Goal: Information Seeking & Learning: Learn about a topic

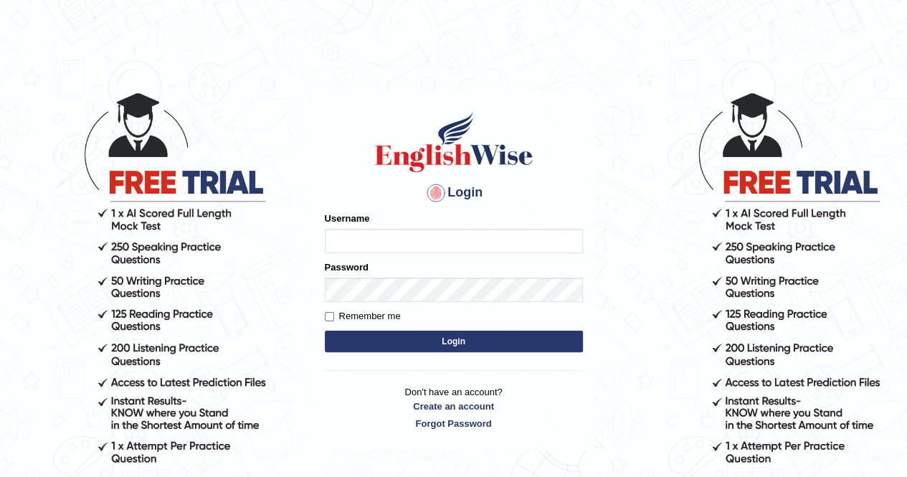
type input "0407970233"
click at [363, 344] on button "Login" at bounding box center [454, 342] width 258 height 22
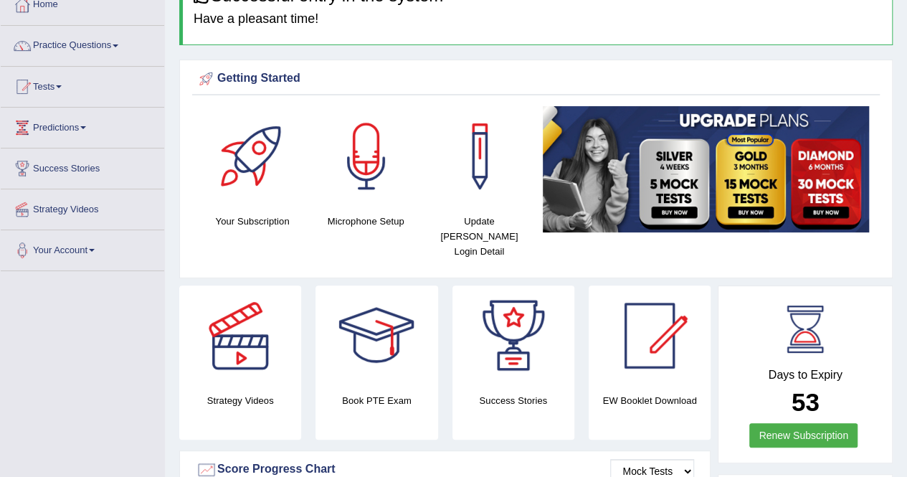
scroll to position [115, 0]
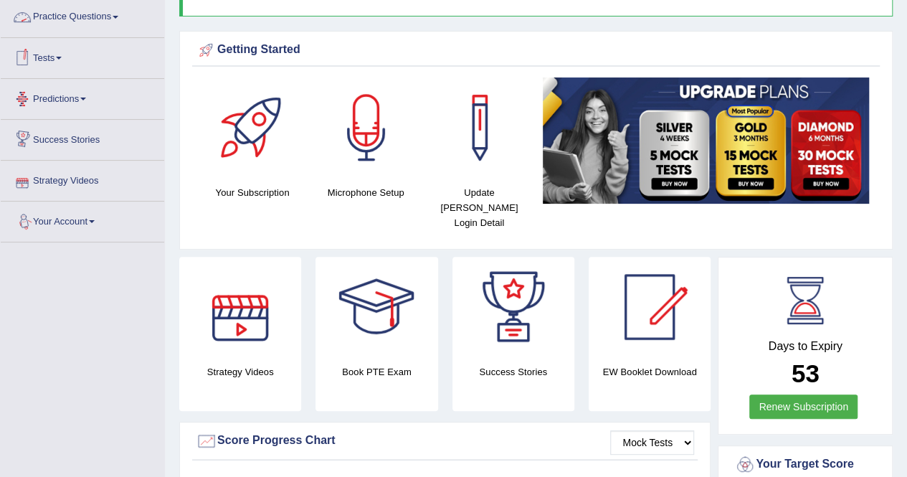
click at [89, 9] on link "Practice Questions" at bounding box center [83, 15] width 164 height 36
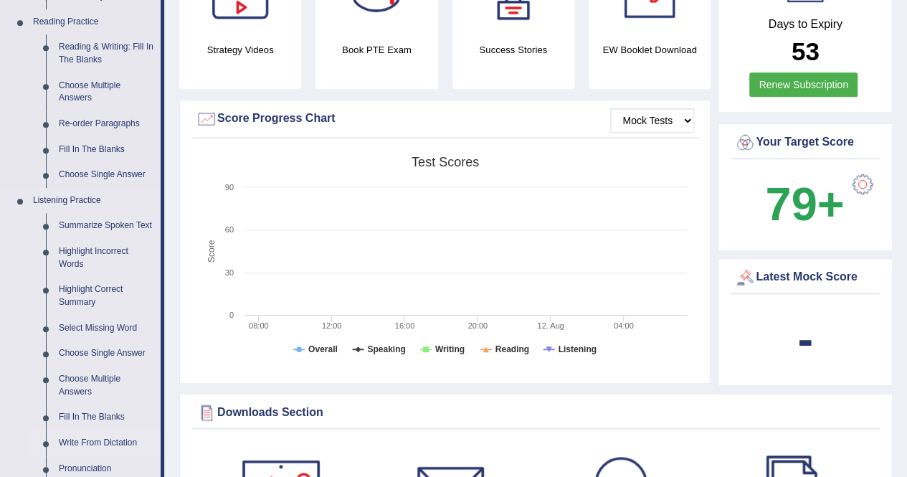
scroll to position [459, 0]
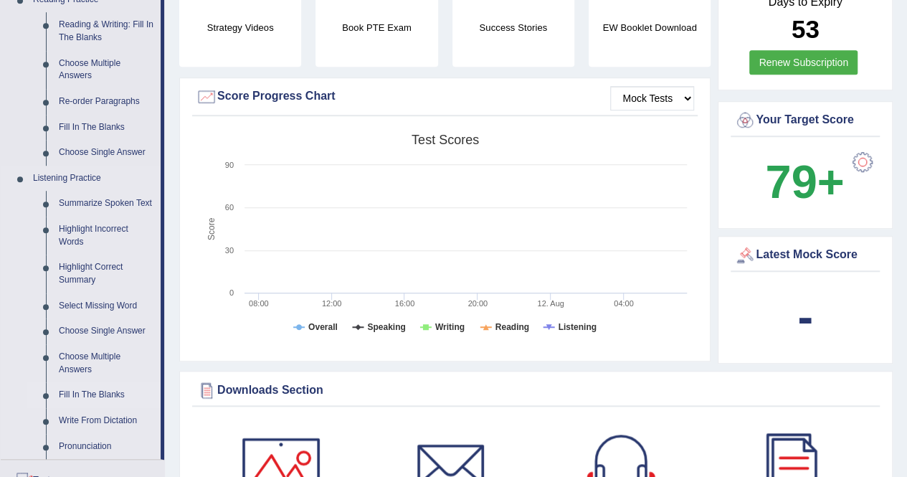
click at [95, 392] on link "Fill In The Blanks" at bounding box center [106, 395] width 108 height 26
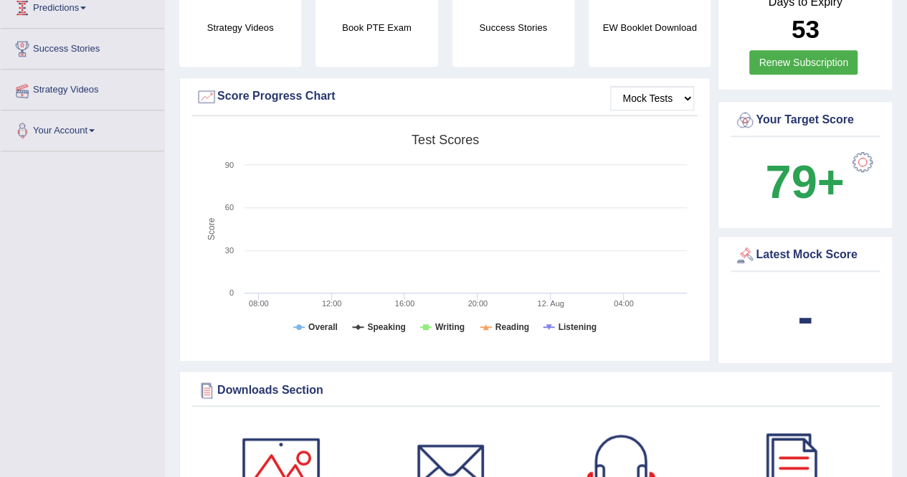
scroll to position [212, 0]
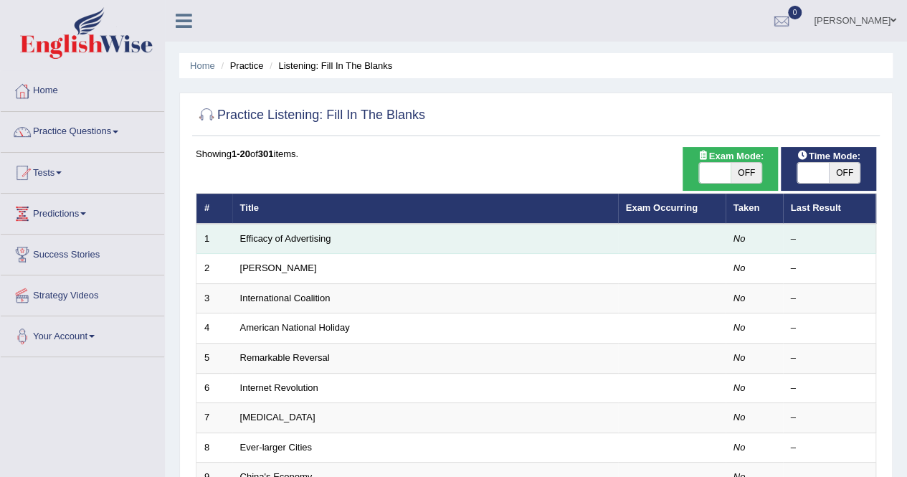
click at [353, 247] on td "Efficacy of Advertising" at bounding box center [425, 239] width 386 height 30
click at [329, 230] on td "Efficacy of Advertising" at bounding box center [425, 239] width 386 height 30
click at [312, 235] on link "Efficacy of Advertising" at bounding box center [285, 238] width 91 height 11
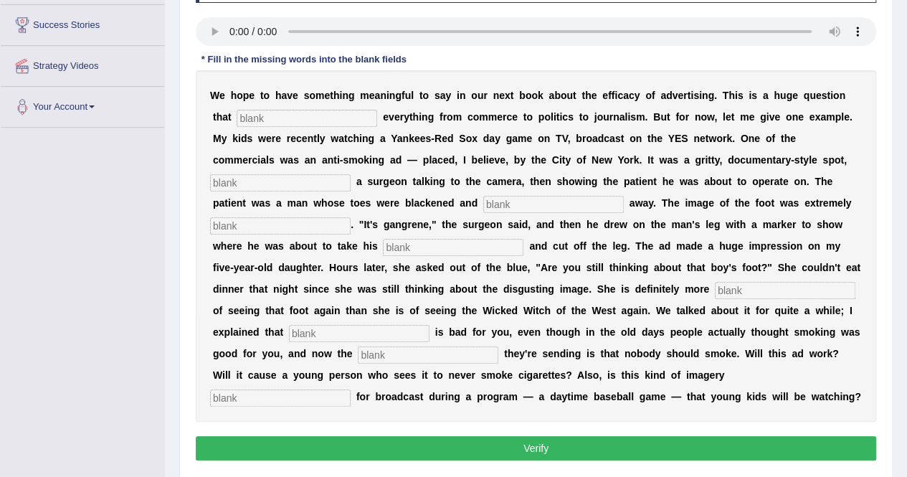
scroll to position [258, 0]
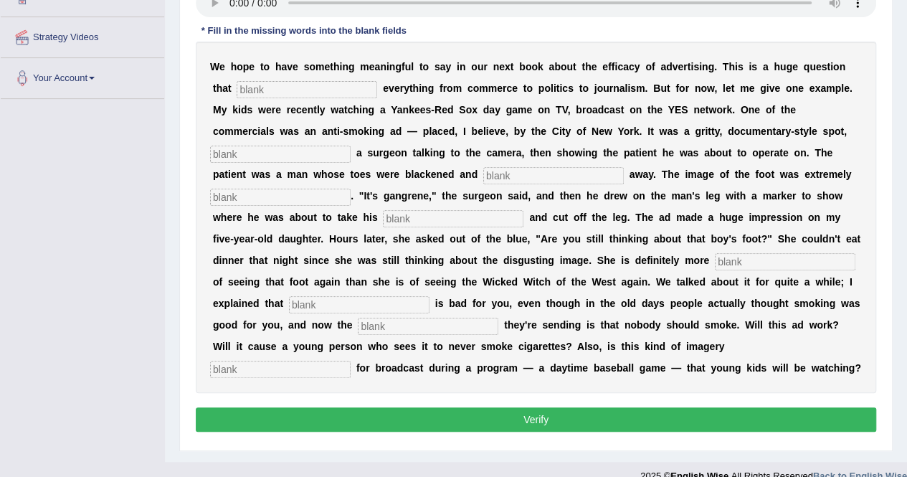
click at [288, 84] on input "text" at bounding box center [307, 89] width 141 height 17
type input "impacts"
click at [311, 154] on input "text" at bounding box center [280, 154] width 141 height 17
type input "featuring"
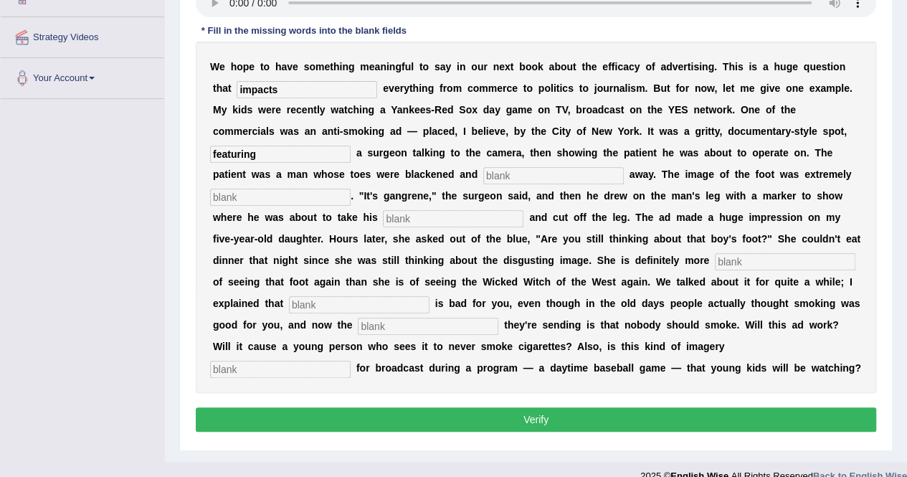
click at [499, 171] on input "text" at bounding box center [553, 175] width 141 height 17
click at [507, 179] on input "text" at bounding box center [553, 175] width 141 height 17
type input "running"
click at [281, 197] on input "text" at bounding box center [280, 197] width 141 height 17
type input "disgusting"
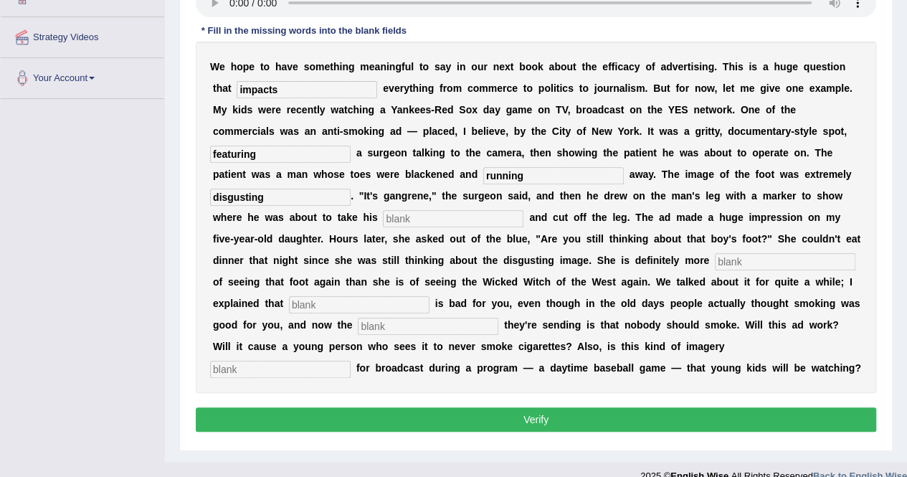
click at [409, 220] on input "text" at bounding box center [453, 218] width 141 height 17
type input "hexa"
click at [733, 256] on input "text" at bounding box center [785, 261] width 141 height 17
type input "scard"
click at [360, 312] on div "W e h o p e t o h a v e s o m e t h i n g m e a n i n g f u l t o s a y i n o u…" at bounding box center [536, 217] width 681 height 351
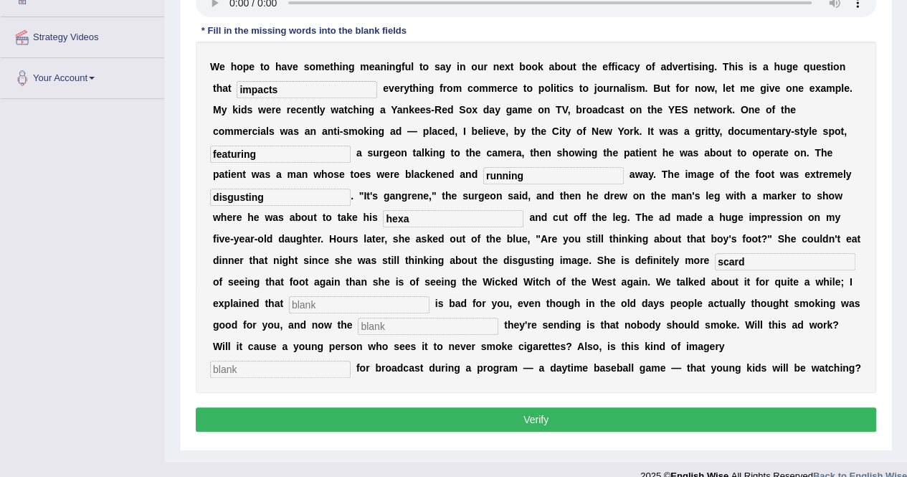
click at [367, 306] on input "text" at bounding box center [359, 304] width 141 height 17
type input "smoking"
click at [351, 361] on input "text" at bounding box center [280, 369] width 141 height 17
type input "appropriate"
click at [671, 419] on button "Verify" at bounding box center [536, 419] width 681 height 24
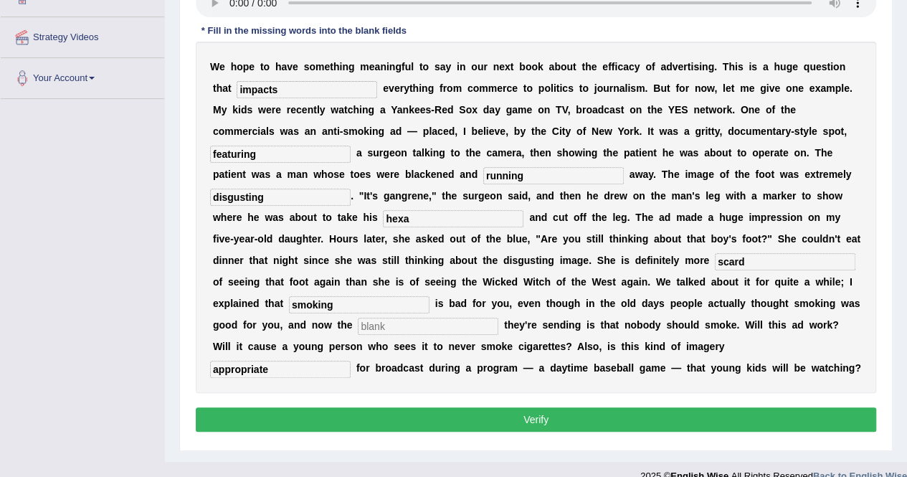
click at [465, 323] on input "text" at bounding box center [428, 326] width 141 height 17
type input "m"
click at [486, 419] on button "Verify" at bounding box center [536, 419] width 681 height 24
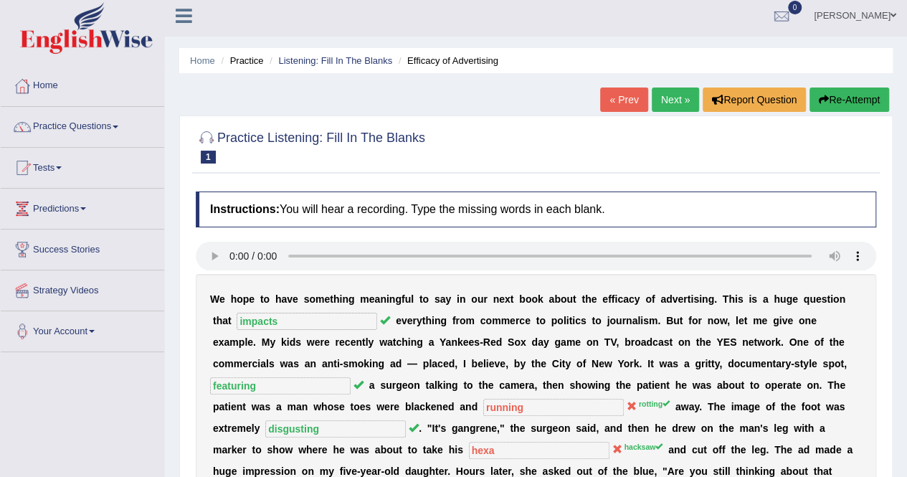
scroll to position [0, 0]
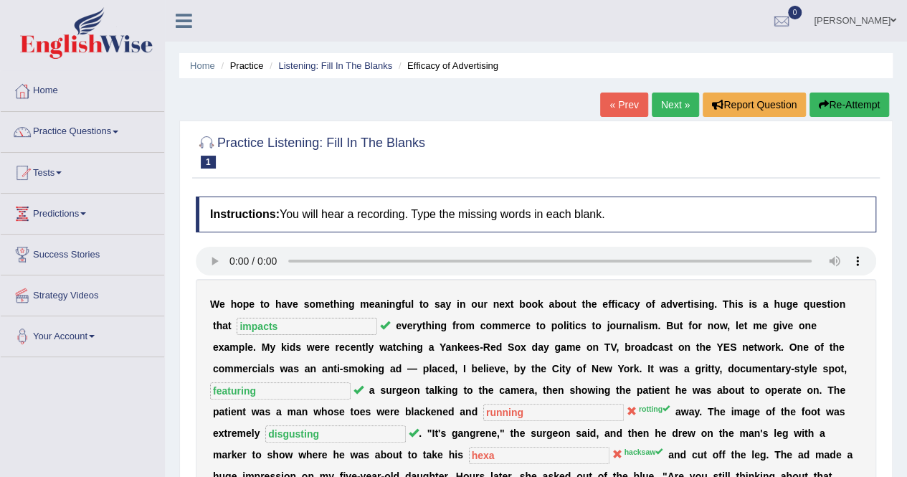
click at [670, 100] on link "Next »" at bounding box center [675, 105] width 47 height 24
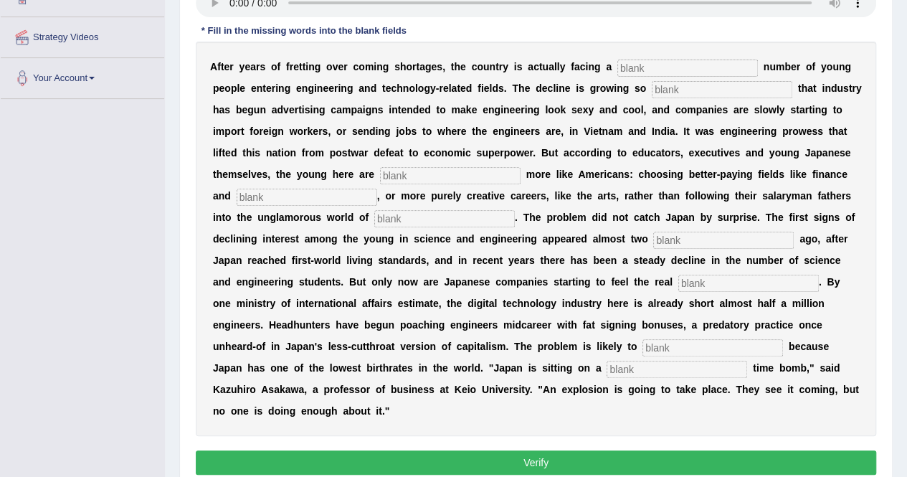
scroll to position [287, 0]
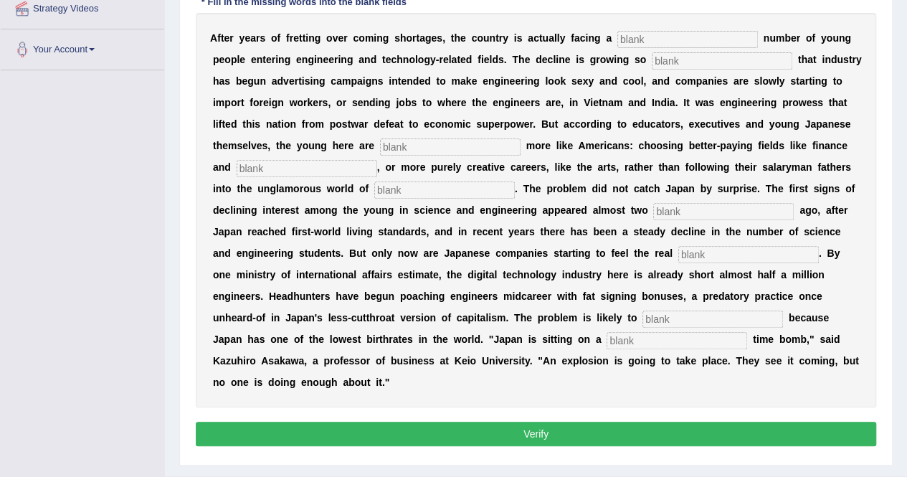
drag, startPoint x: 3, startPoint y: 149, endPoint x: 0, endPoint y: 42, distance: 106.9
click at [0, 42] on div "Toggle navigation Home Practice Questions Speaking Practice Read Aloud Repeat S…" at bounding box center [453, 109] width 907 height 792
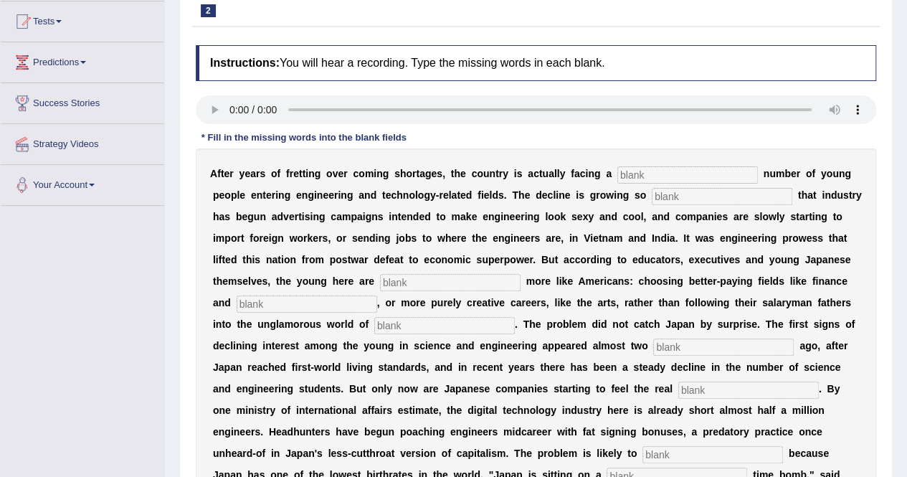
scroll to position [0, 0]
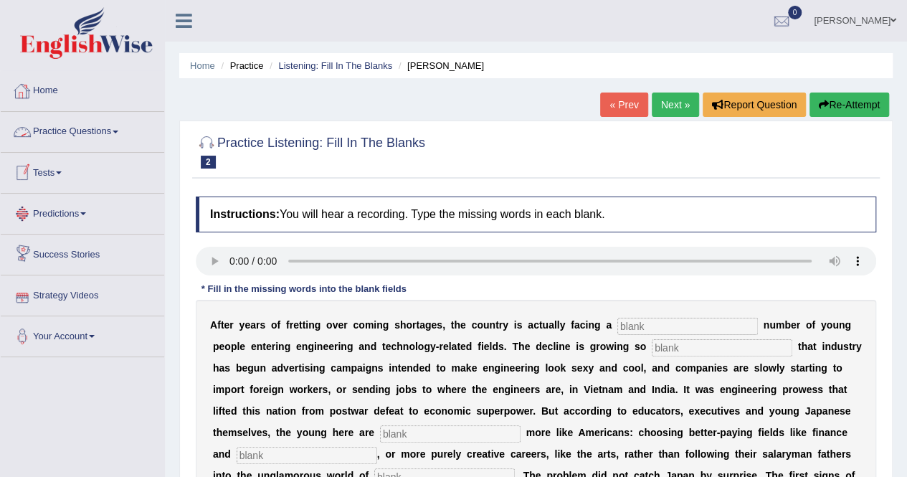
click at [98, 131] on link "Practice Questions" at bounding box center [83, 130] width 164 height 36
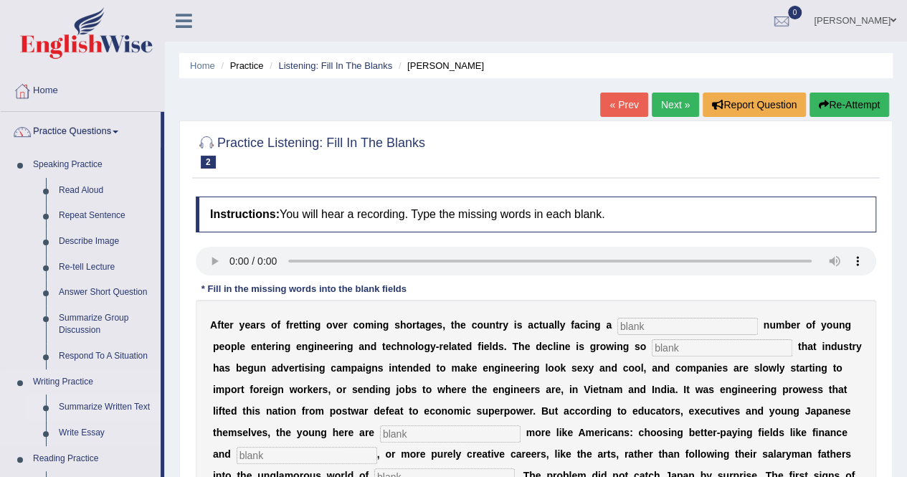
click at [107, 401] on link "Summarize Written Text" at bounding box center [106, 408] width 108 height 26
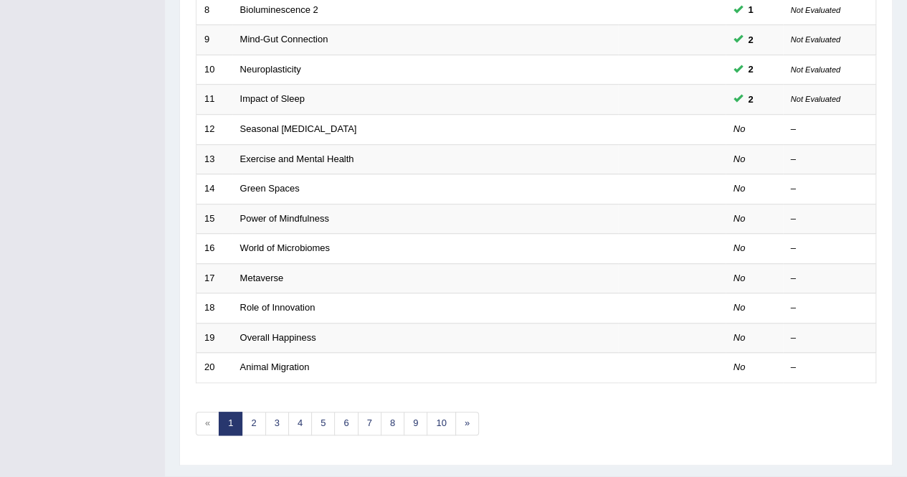
scroll to position [437, 0]
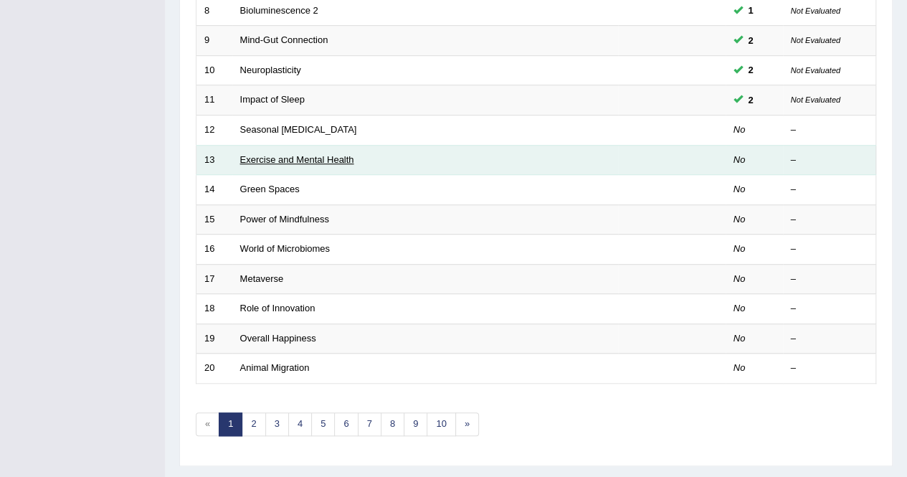
click at [288, 154] on link "Exercise and Mental Health" at bounding box center [297, 159] width 114 height 11
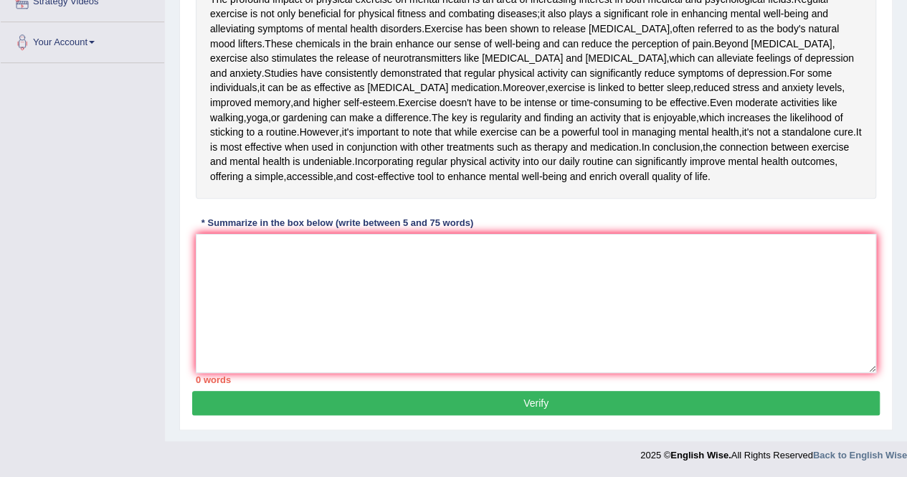
scroll to position [350, 0]
click at [782, 326] on textarea at bounding box center [536, 303] width 681 height 139
click at [821, 216] on div "Instructions: Read the passage below and summarize it using one sentence. Type …" at bounding box center [536, 143] width 688 height 496
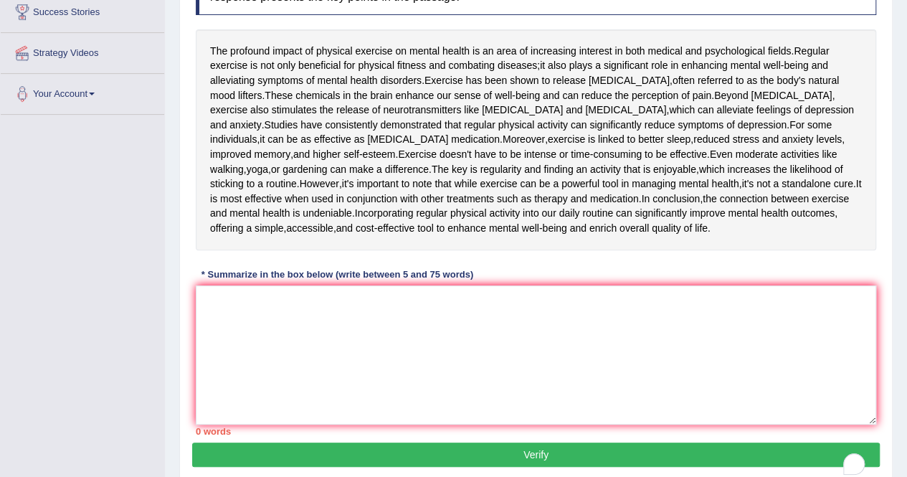
scroll to position [235, 0]
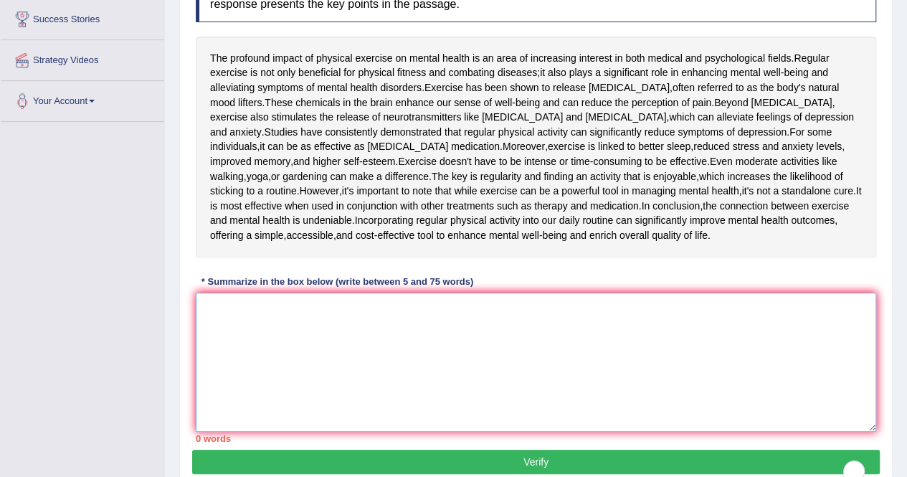
click at [566, 418] on textarea "To enrich screen reader interactions, please activate Accessibility in Grammarl…" at bounding box center [536, 362] width 681 height 139
click at [569, 424] on textarea "To enrich screen reader interactions, please activate Accessibility in Grammarl…" at bounding box center [536, 362] width 681 height 139
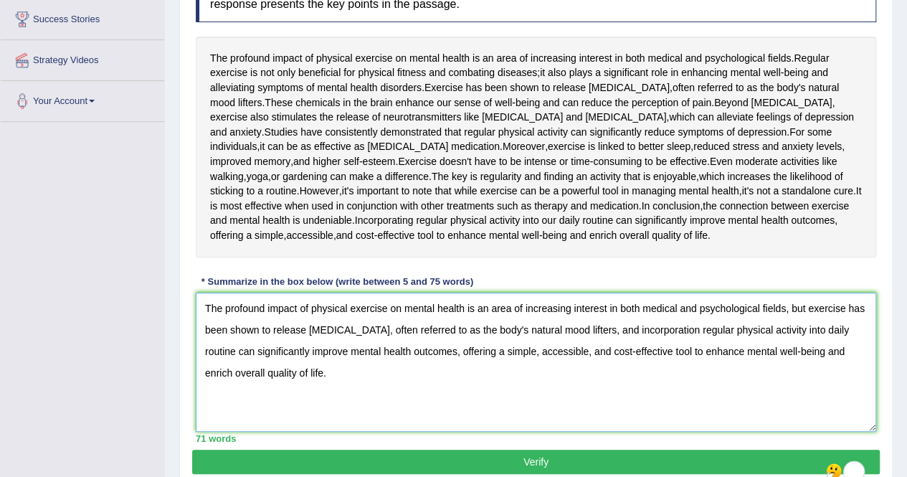
type textarea "The profound impact of physical exercise on mental health is an area of increas…"
click at [566, 321] on div "Instructions: Read the passage below and summarize it using one sentence. Type …" at bounding box center [536, 202] width 688 height 496
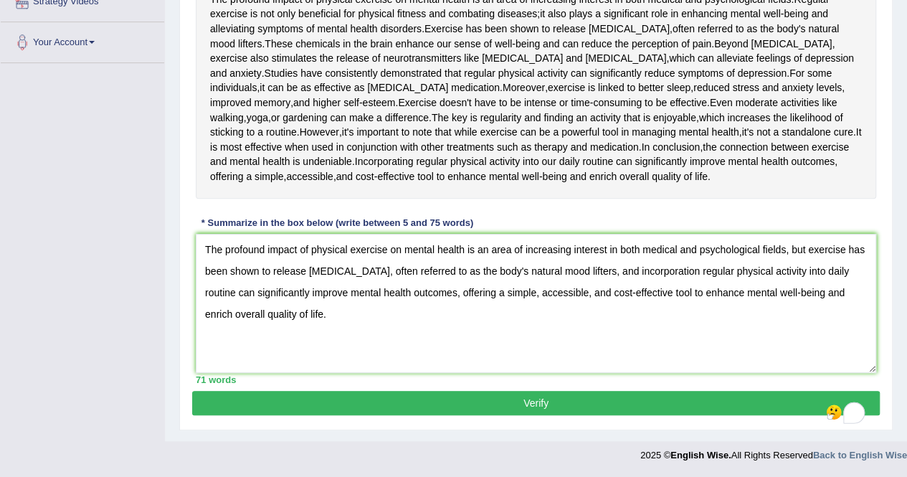
scroll to position [350, 0]
click at [524, 405] on button "Verify" at bounding box center [536, 403] width 688 height 24
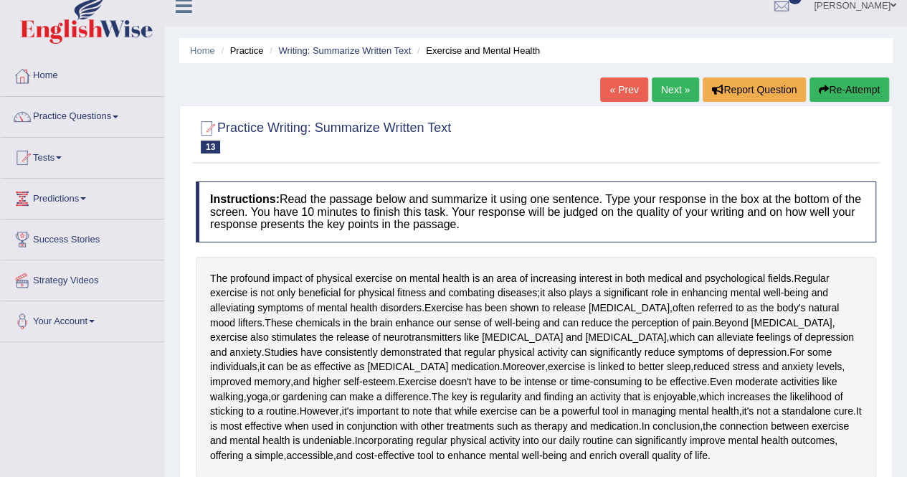
scroll to position [0, 0]
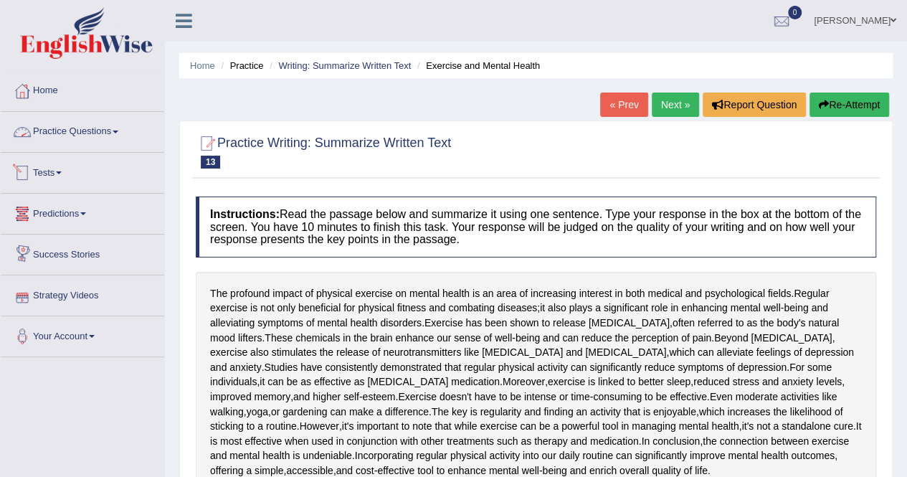
click at [60, 130] on link "Practice Questions" at bounding box center [83, 130] width 164 height 36
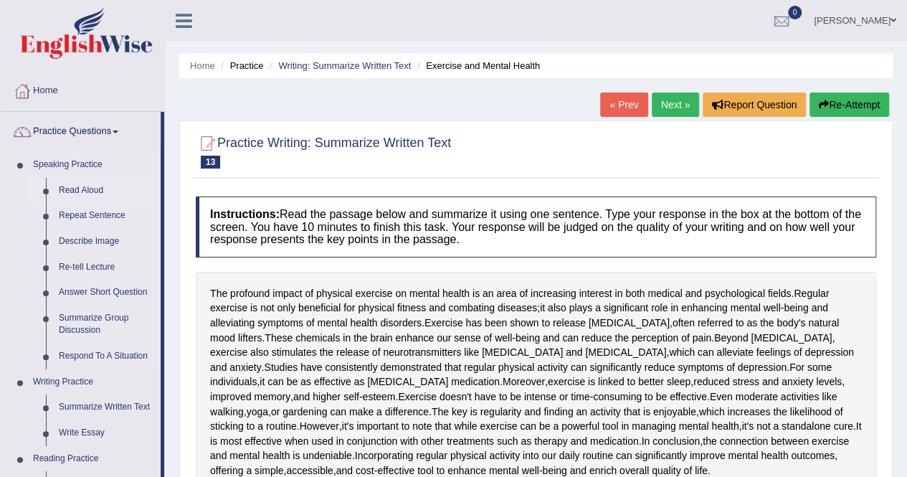
click at [74, 186] on link "Read Aloud" at bounding box center [106, 191] width 108 height 26
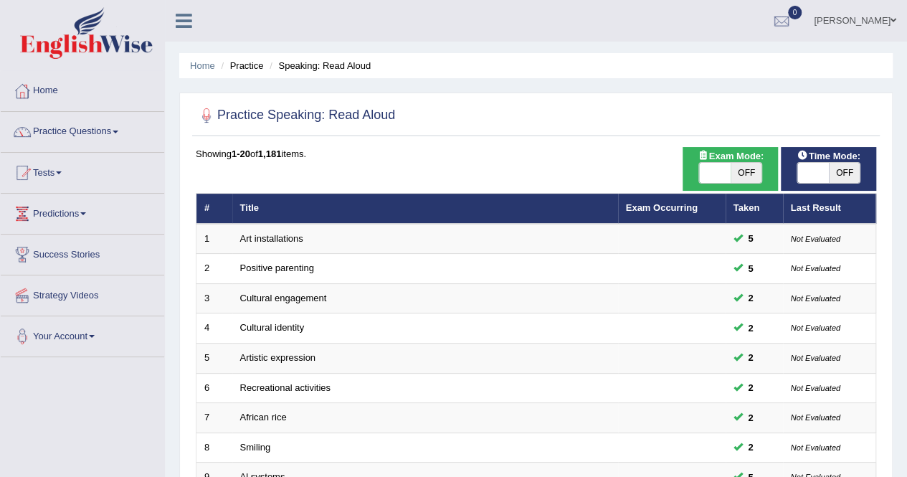
scroll to position [417, 0]
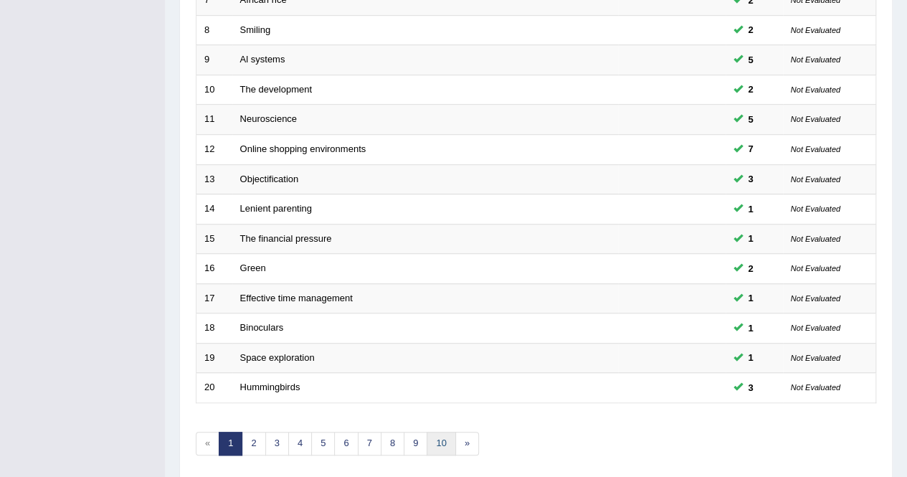
click at [437, 435] on link "10" at bounding box center [441, 444] width 29 height 24
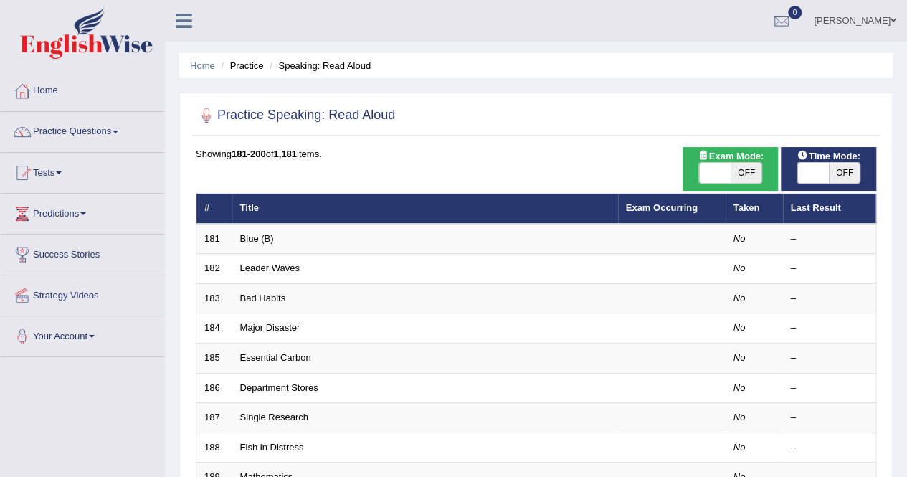
scroll to position [417, 0]
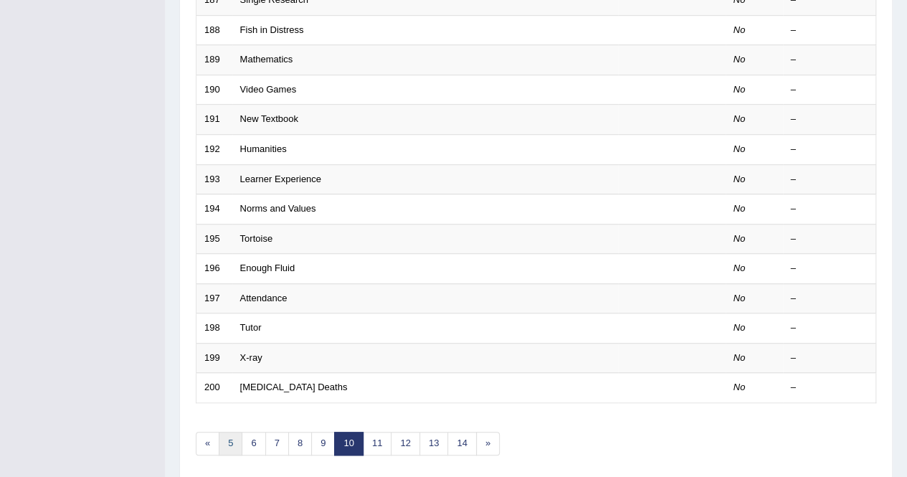
click at [227, 441] on link "5" at bounding box center [231, 444] width 24 height 24
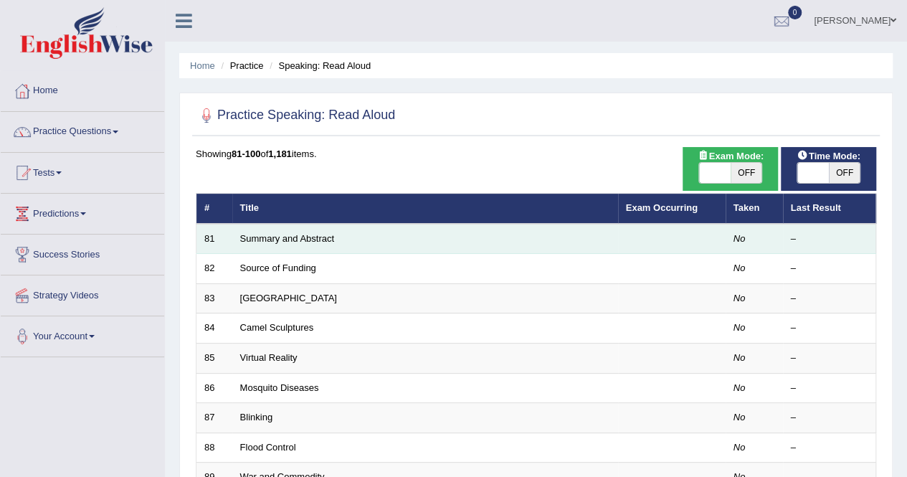
click at [446, 245] on td "Summary and Abstract" at bounding box center [425, 239] width 386 height 30
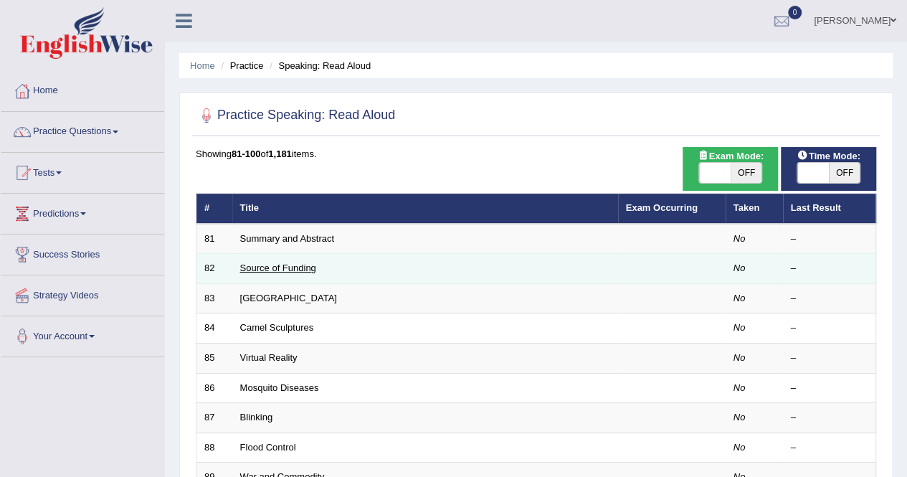
click at [284, 272] on link "Source of Funding" at bounding box center [278, 268] width 76 height 11
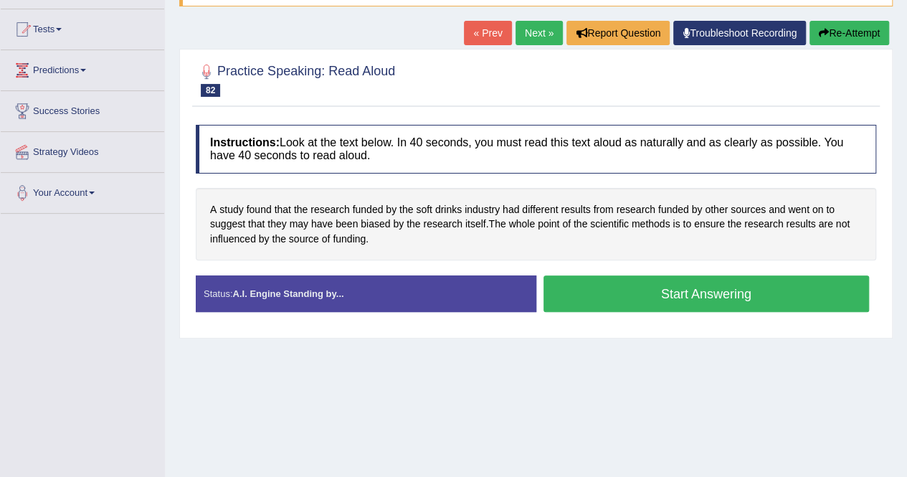
scroll to position [172, 0]
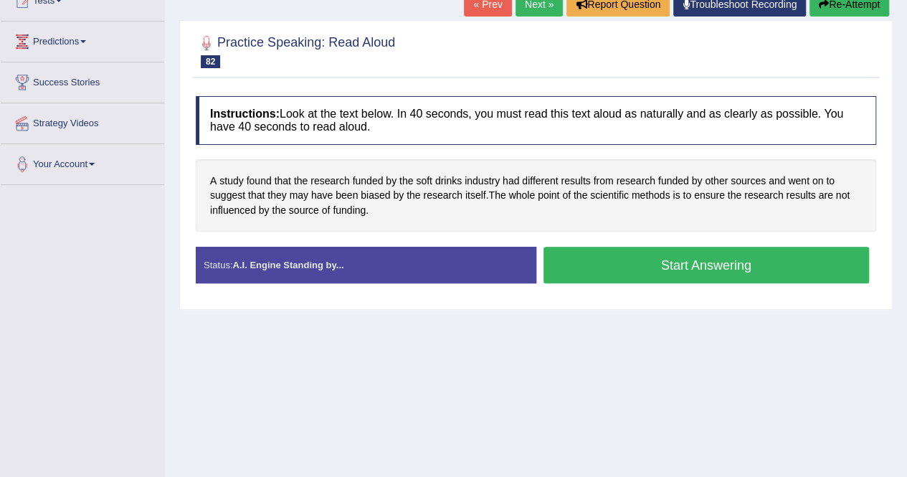
click at [613, 267] on button "Start Answering" at bounding box center [707, 265] width 326 height 37
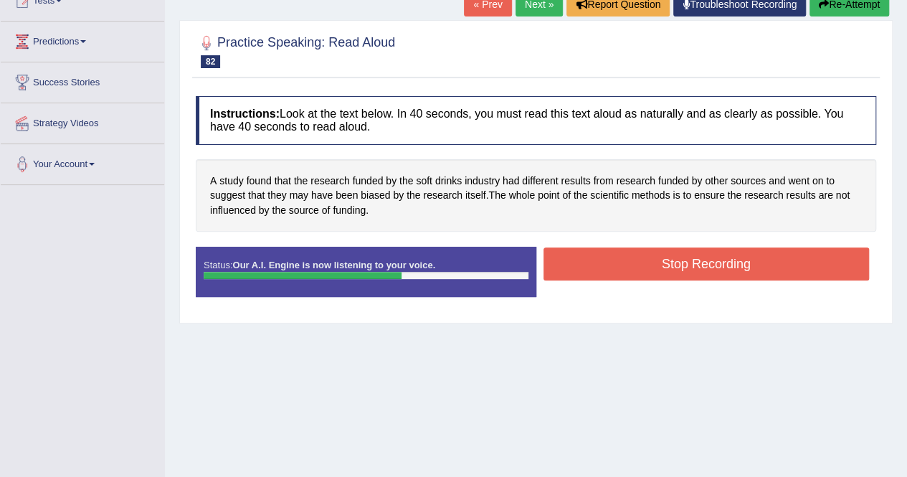
click at [613, 267] on button "Stop Recording" at bounding box center [707, 263] width 326 height 33
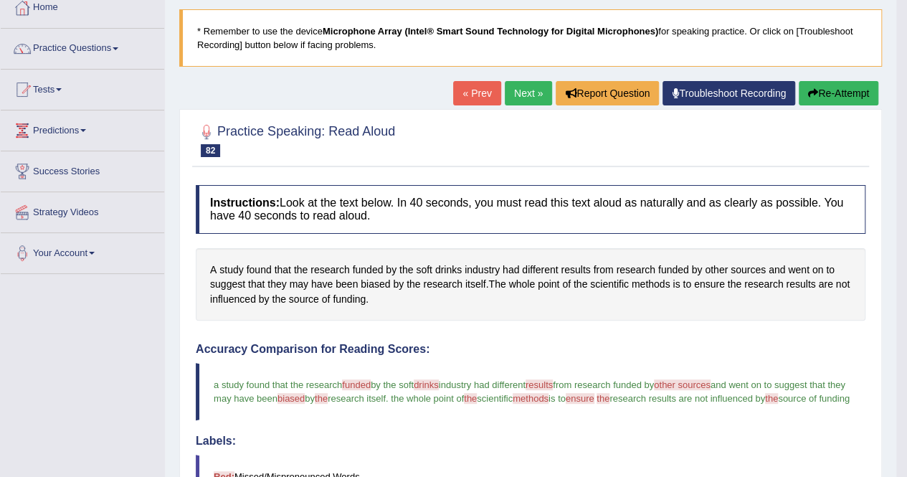
scroll to position [86, 0]
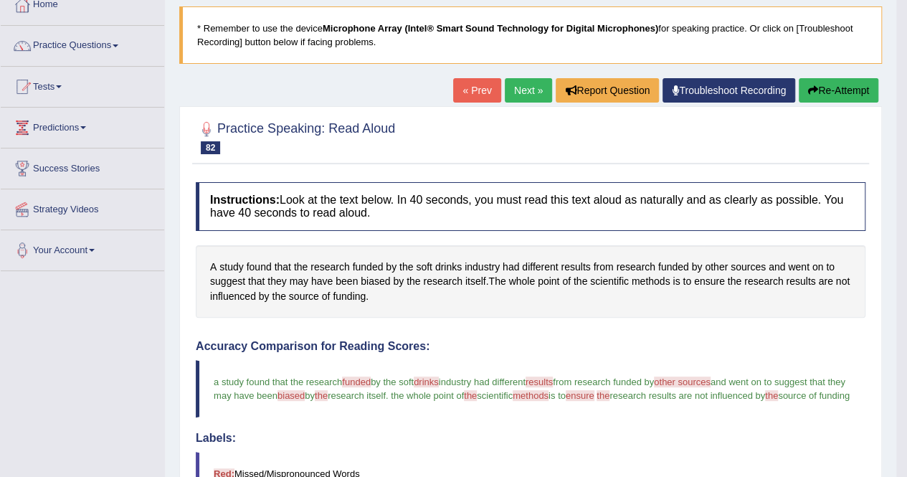
click at [537, 82] on link "Next »" at bounding box center [528, 90] width 47 height 24
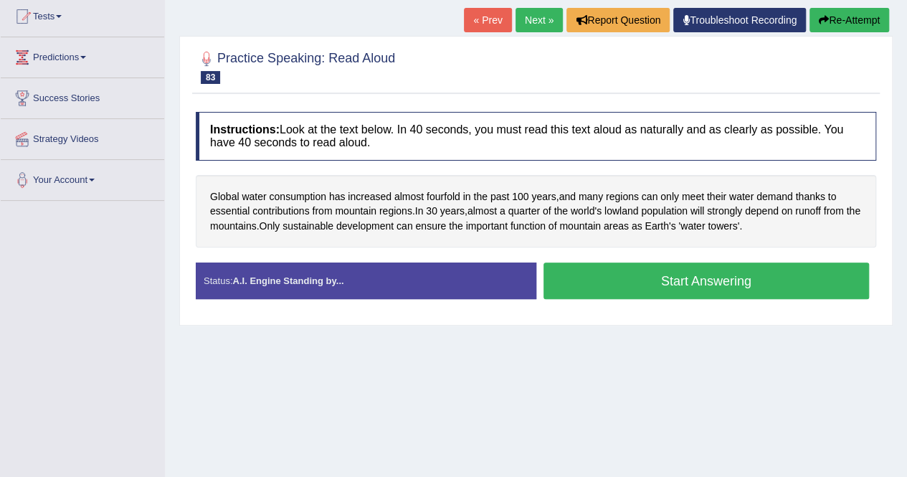
scroll to position [185, 0]
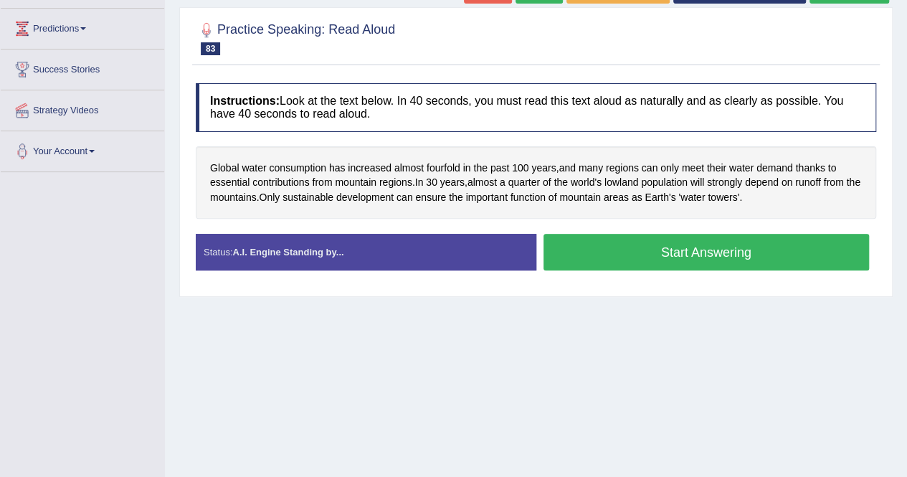
click at [641, 249] on button "Start Answering" at bounding box center [707, 252] width 326 height 37
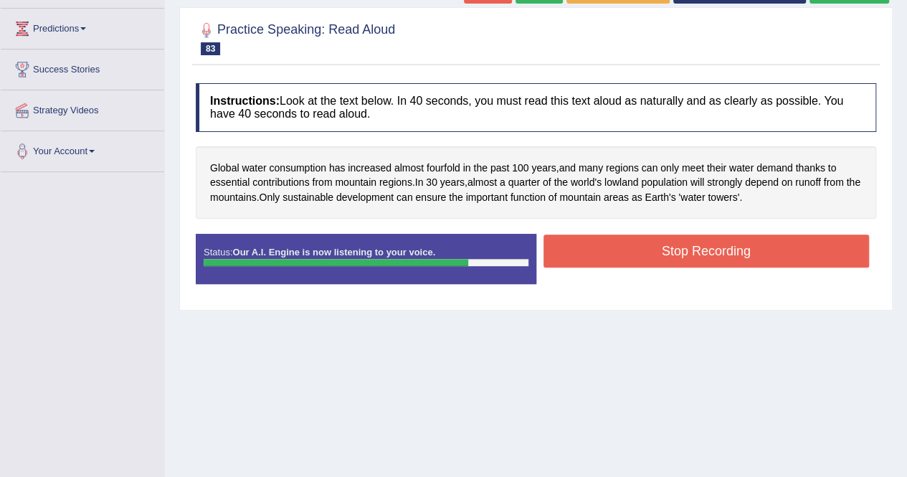
click at [641, 249] on button "Stop Recording" at bounding box center [707, 251] width 326 height 33
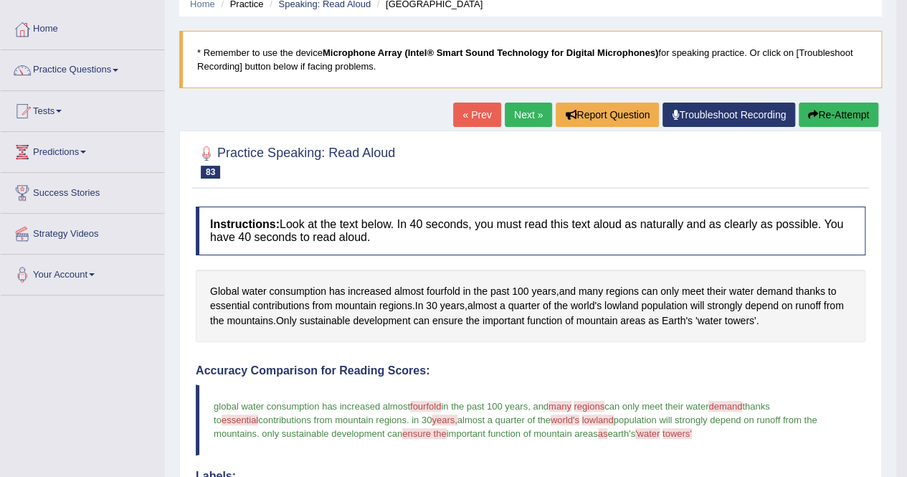
scroll to position [24, 0]
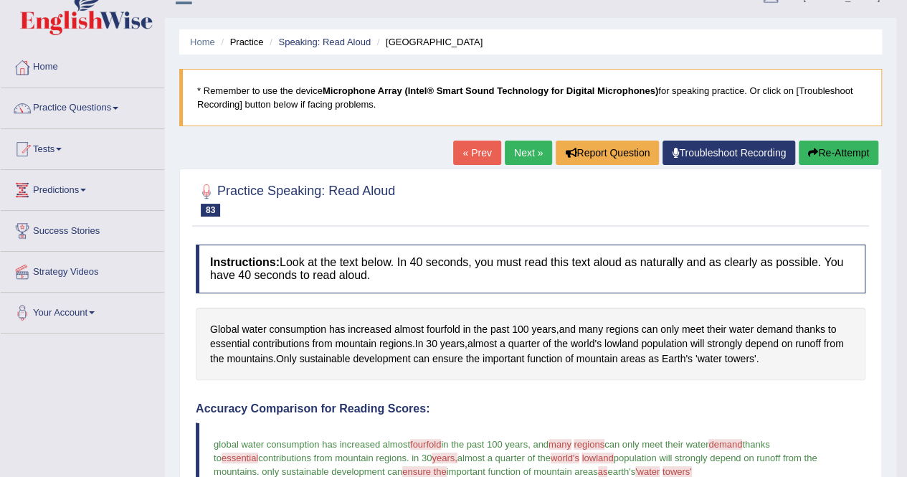
click at [512, 159] on link "Next »" at bounding box center [528, 153] width 47 height 24
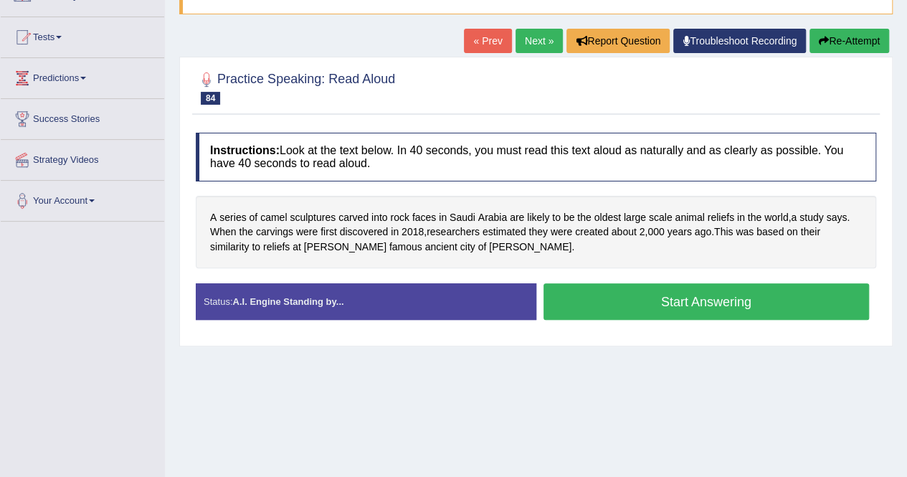
scroll to position [137, 0]
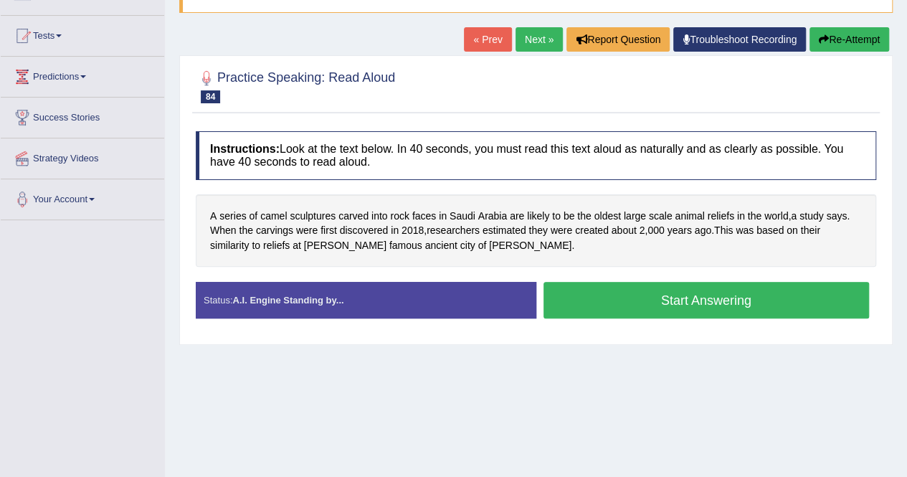
click at [572, 295] on button "Start Answering" at bounding box center [707, 300] width 326 height 37
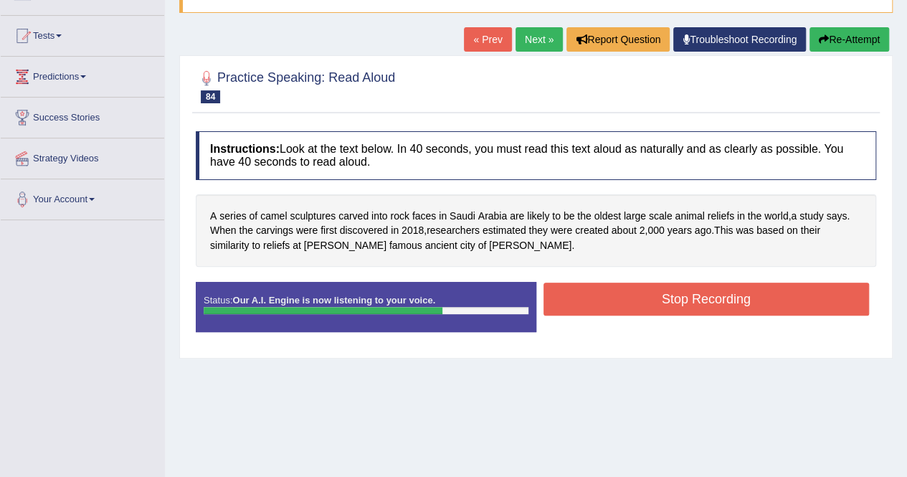
click at [598, 288] on button "Stop Recording" at bounding box center [707, 299] width 326 height 33
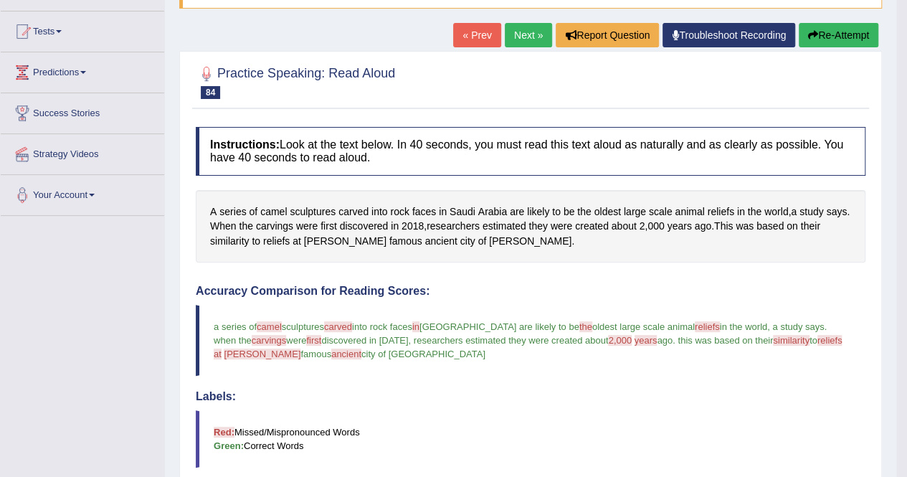
scroll to position [138, 0]
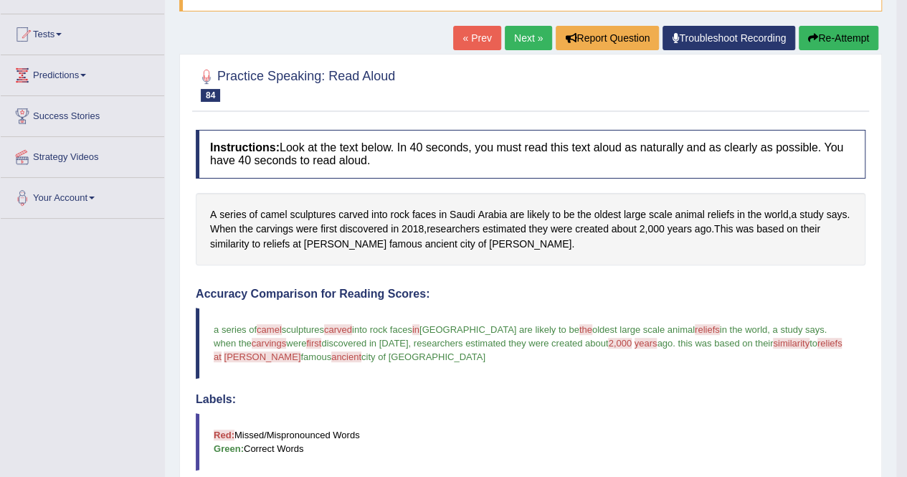
click at [519, 36] on link "Next »" at bounding box center [528, 38] width 47 height 24
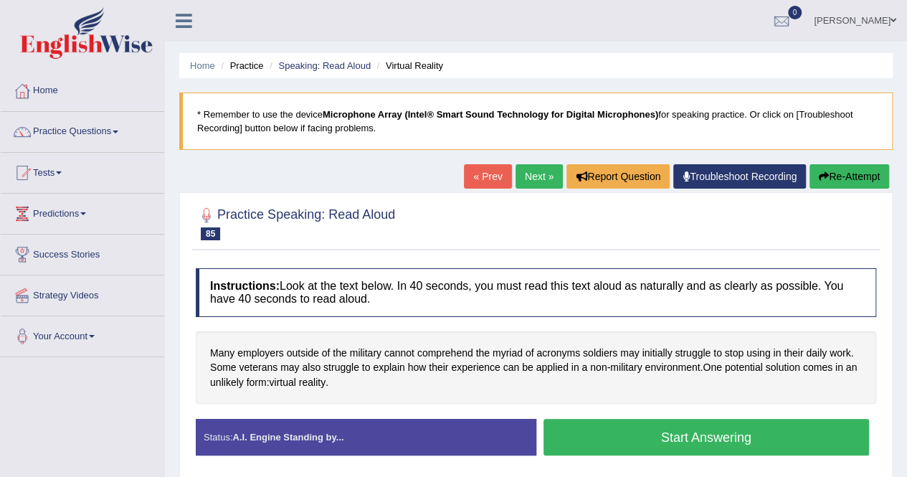
click at [531, 174] on link "Next »" at bounding box center [539, 176] width 47 height 24
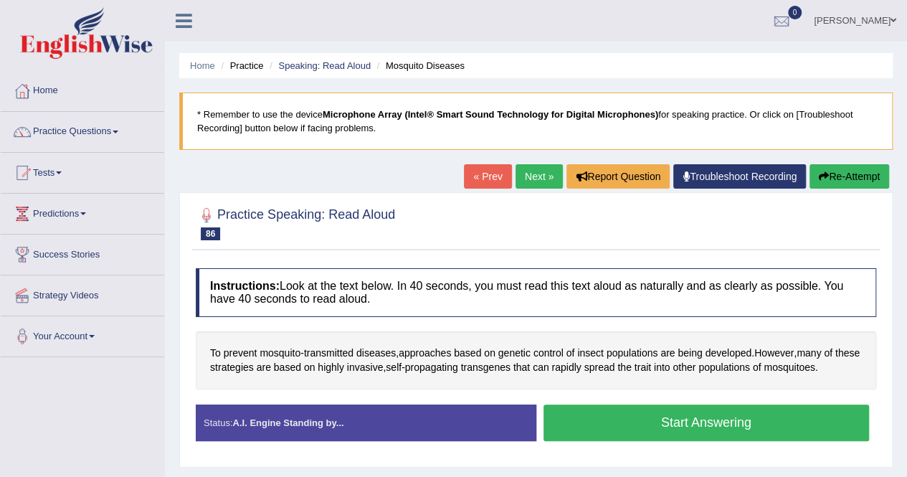
click at [65, 126] on link "Practice Questions" at bounding box center [83, 130] width 164 height 36
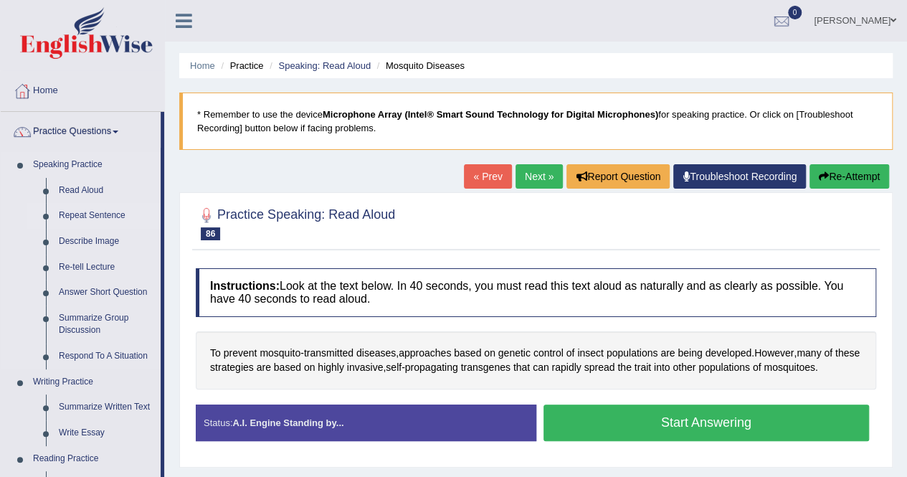
click at [83, 213] on link "Repeat Sentence" at bounding box center [106, 216] width 108 height 26
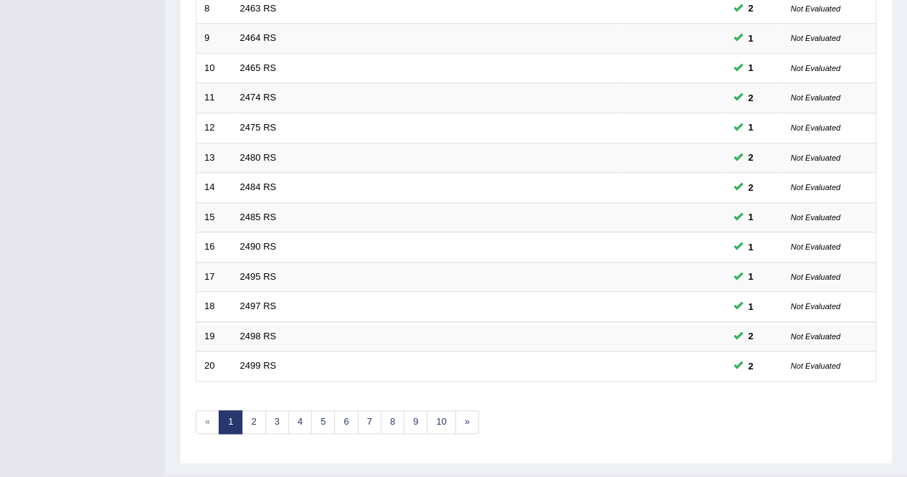
scroll to position [466, 0]
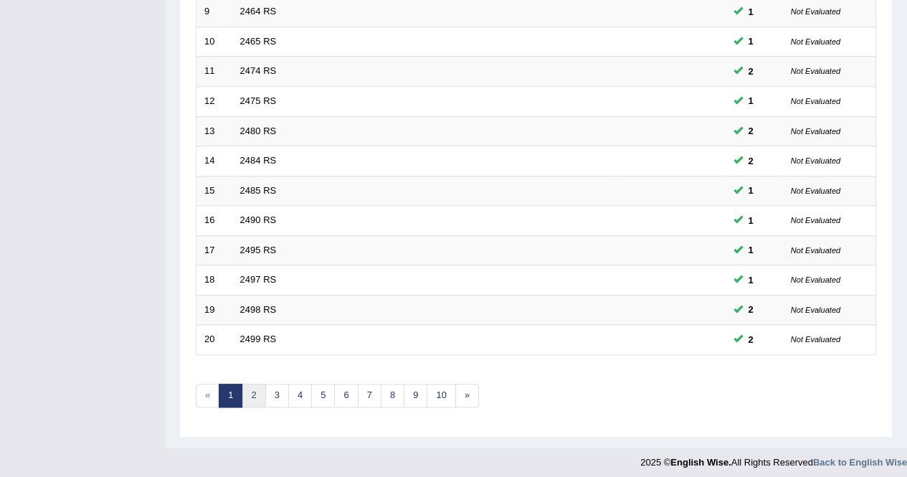
click at [255, 385] on link "2" at bounding box center [254, 396] width 24 height 24
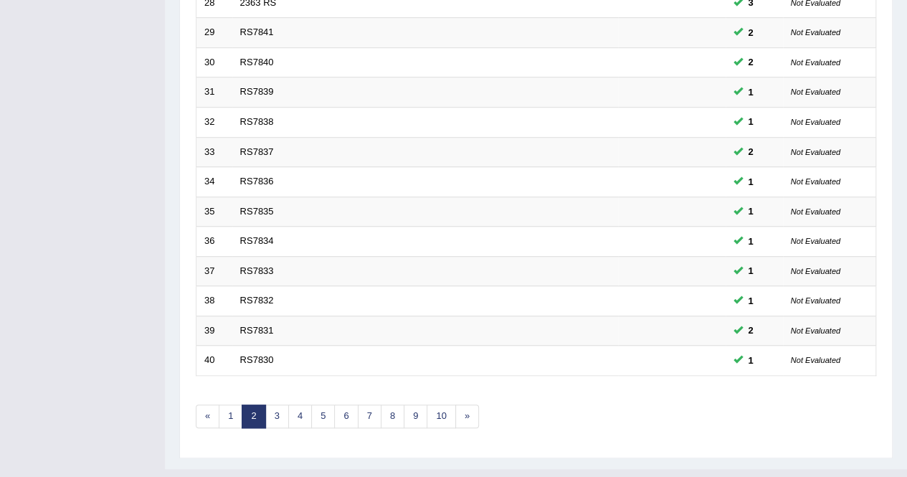
scroll to position [466, 0]
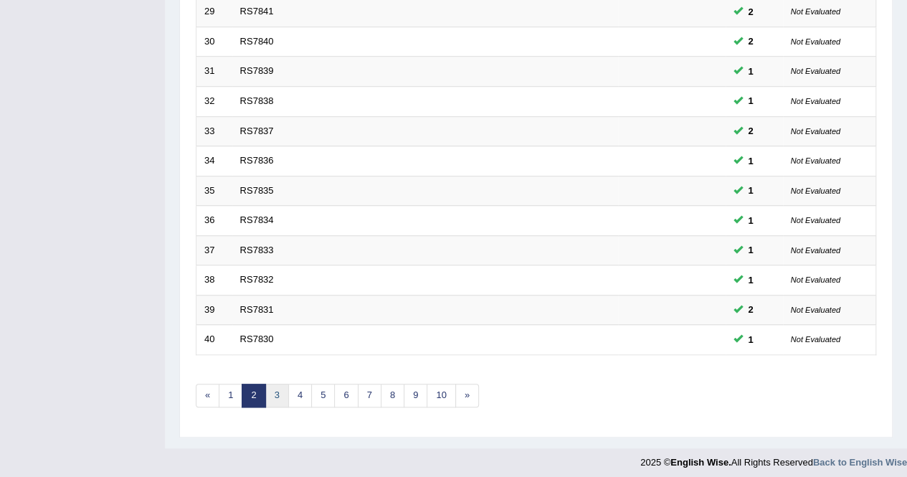
click at [283, 398] on link "3" at bounding box center [277, 396] width 24 height 24
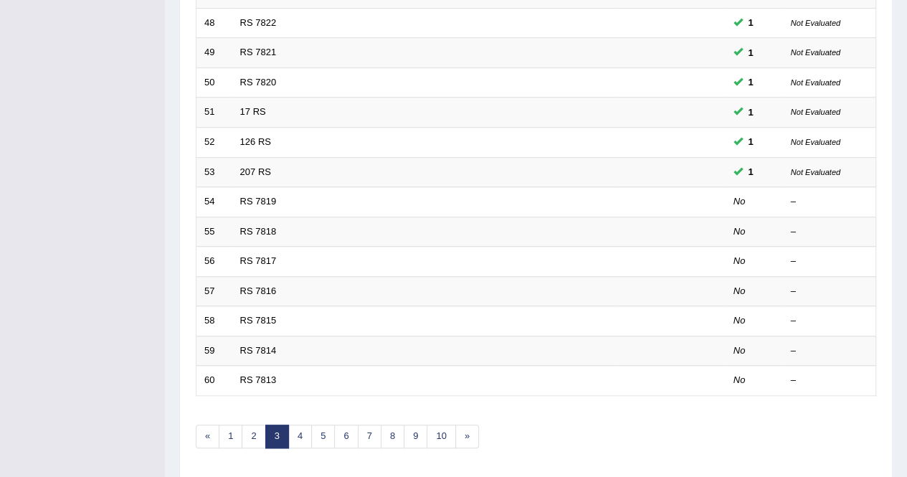
scroll to position [466, 0]
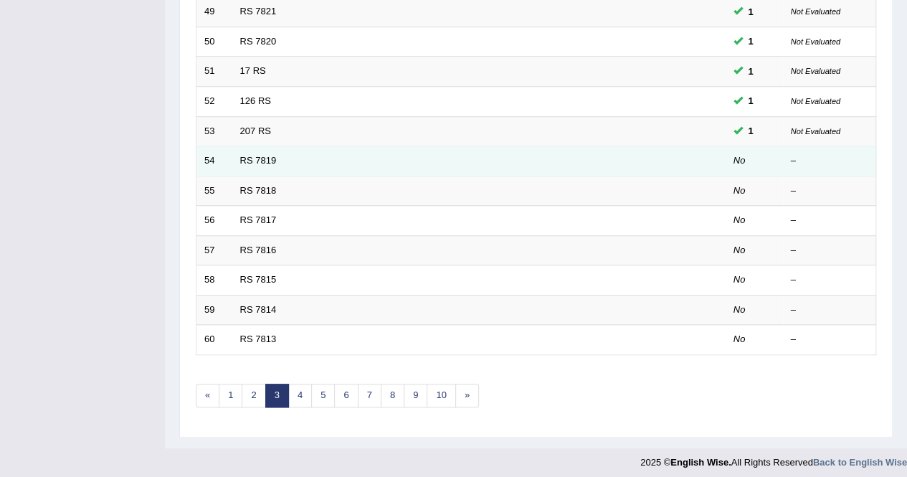
click at [365, 154] on td "RS 7819" at bounding box center [425, 161] width 386 height 30
click at [263, 156] on link "RS 7819" at bounding box center [258, 160] width 37 height 11
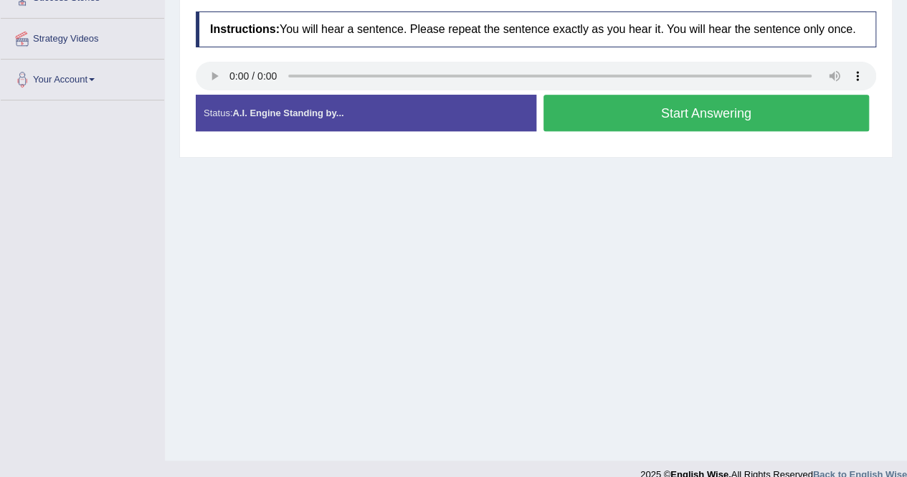
scroll to position [258, 0]
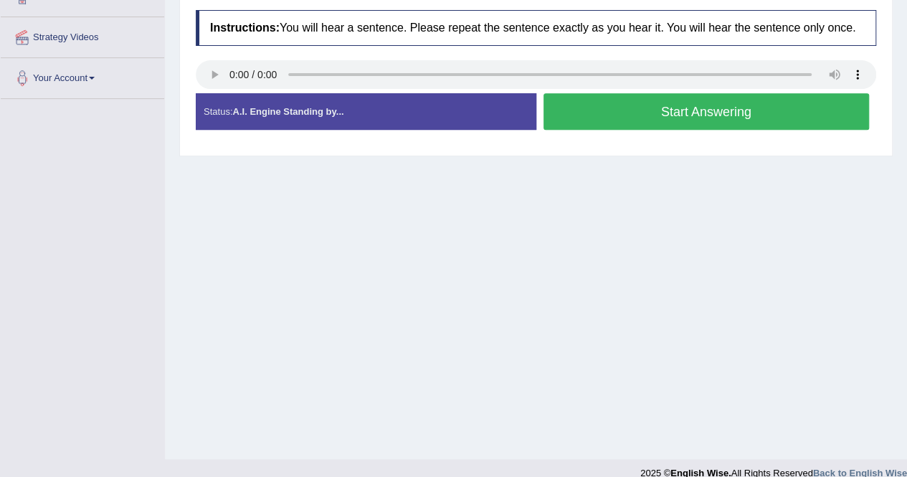
click at [568, 113] on button "Start Answering" at bounding box center [707, 111] width 326 height 37
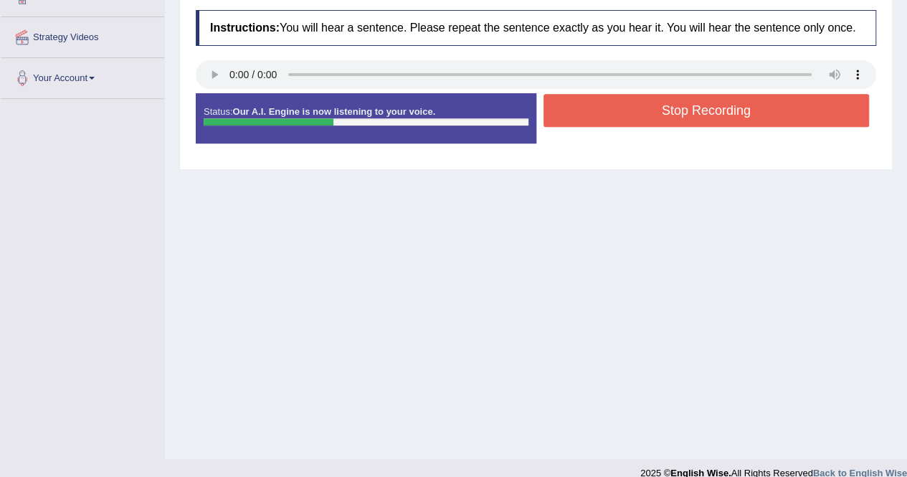
click at [580, 105] on button "Stop Recording" at bounding box center [707, 110] width 326 height 33
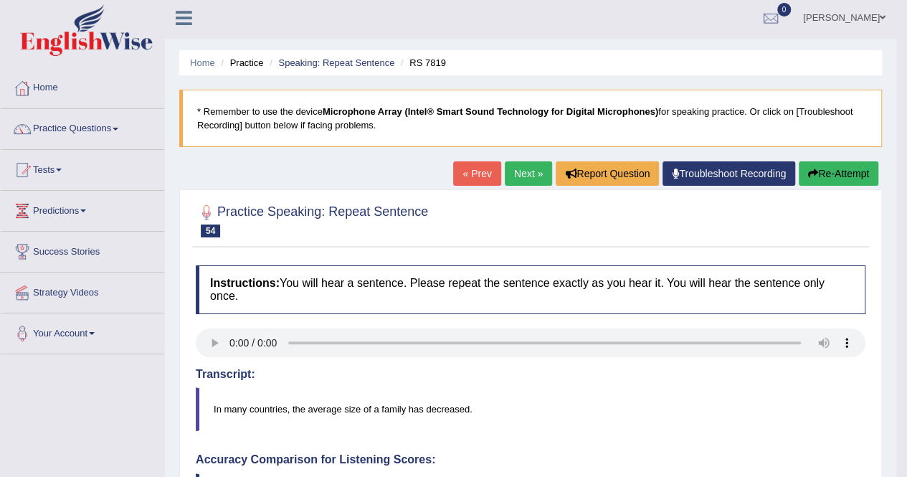
scroll to position [0, 0]
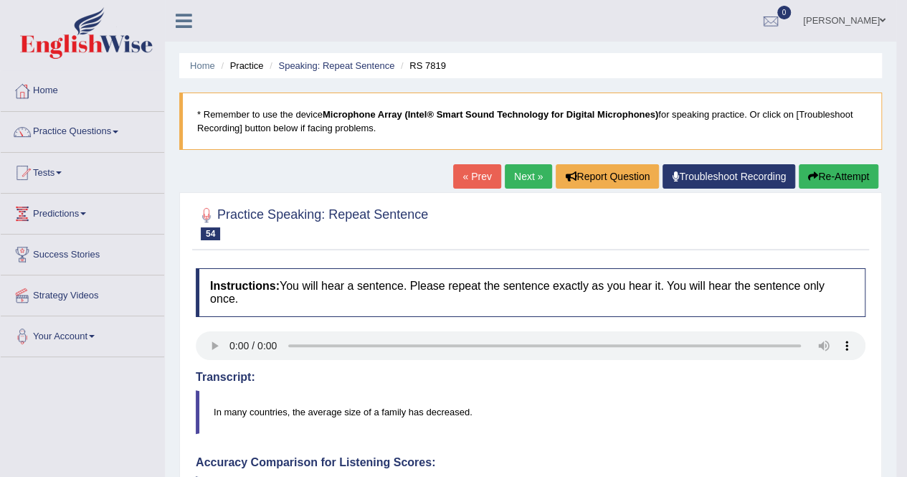
click at [531, 174] on link "Next »" at bounding box center [528, 176] width 47 height 24
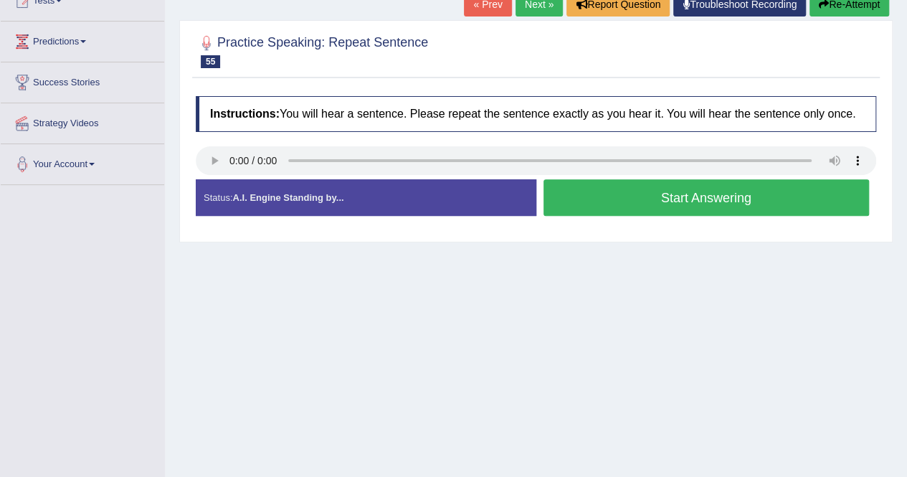
scroll to position [143, 0]
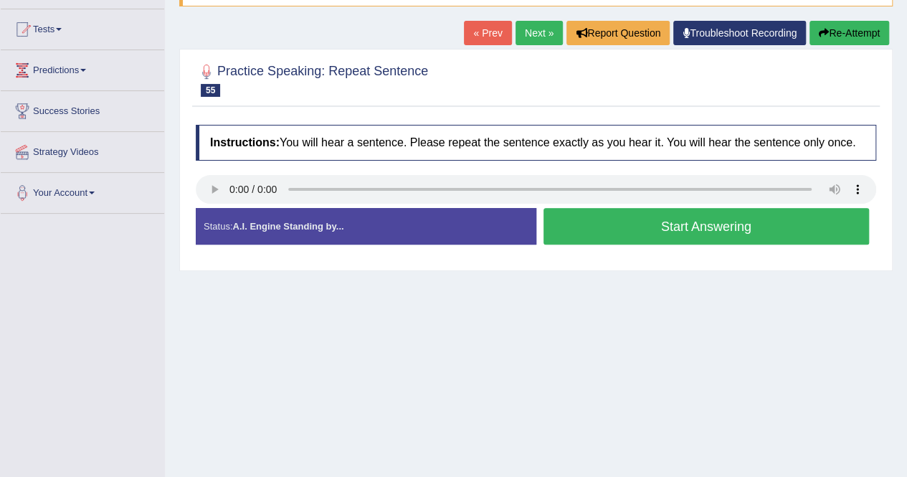
click at [551, 221] on button "Start Answering" at bounding box center [707, 226] width 326 height 37
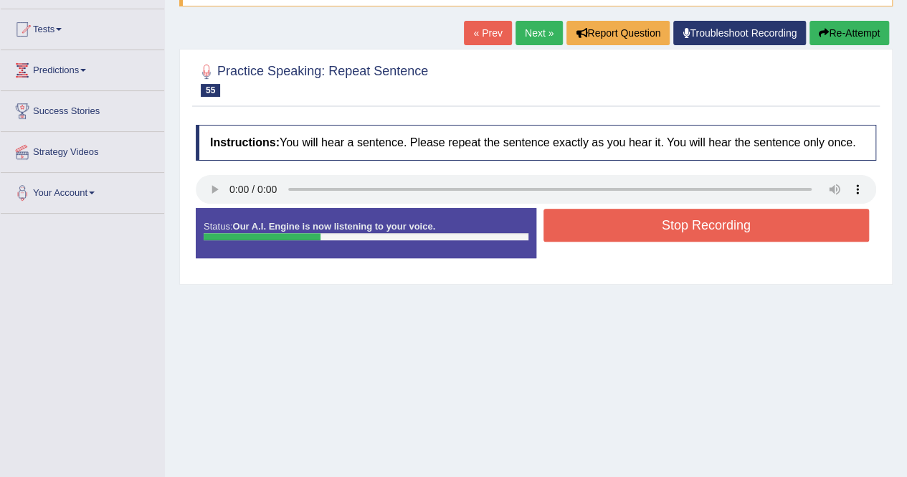
click at [560, 222] on button "Stop Recording" at bounding box center [707, 225] width 326 height 33
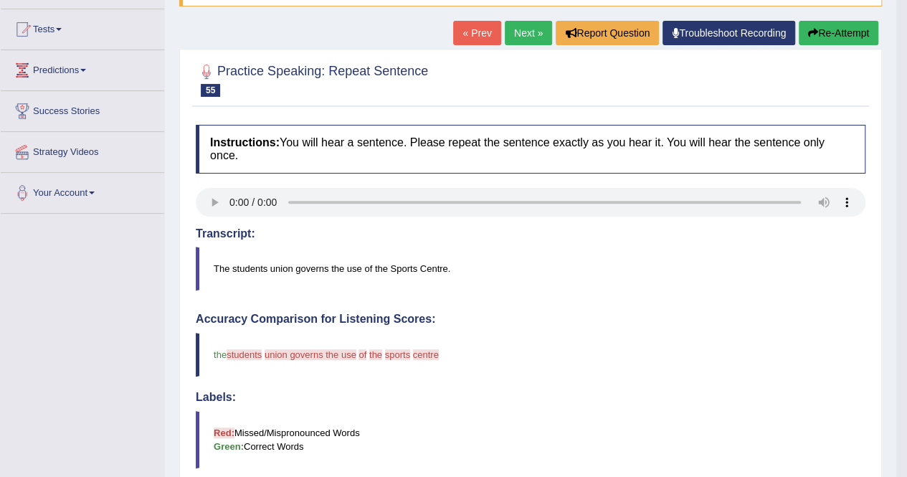
click at [514, 22] on link "Next »" at bounding box center [528, 33] width 47 height 24
